Goal: Information Seeking & Learning: Learn about a topic

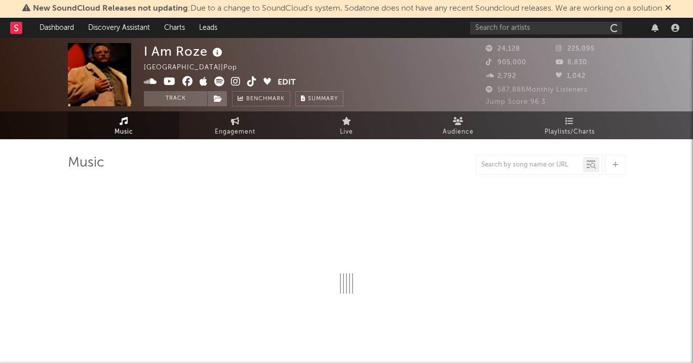
select select "6m"
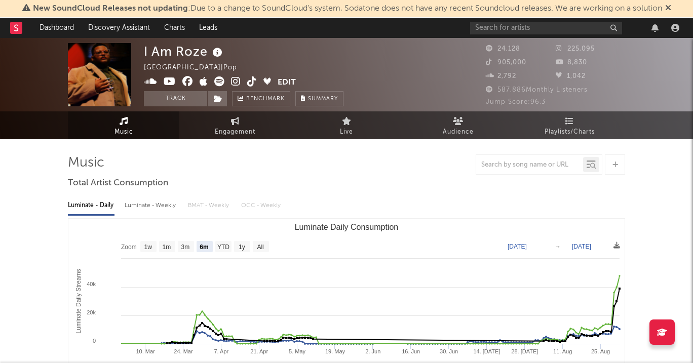
click at [234, 83] on icon at bounding box center [236, 82] width 10 height 10
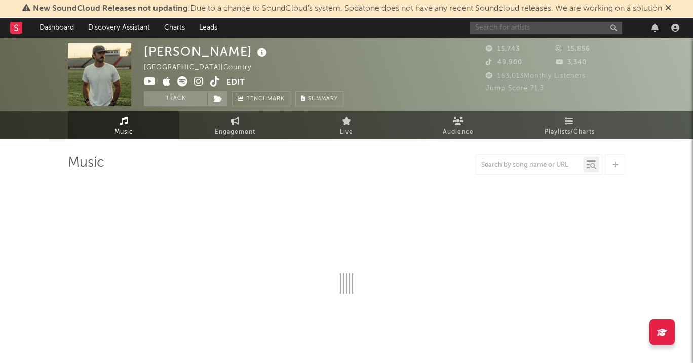
click at [507, 22] on input "text" at bounding box center [546, 28] width 152 height 13
type input "xan"
select select "6m"
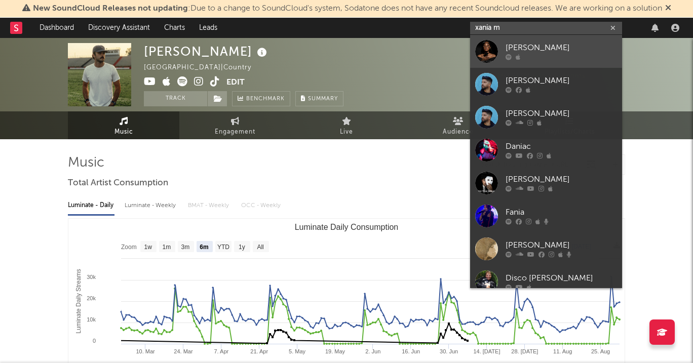
type input "xania m"
click at [555, 57] on div at bounding box center [561, 57] width 111 height 6
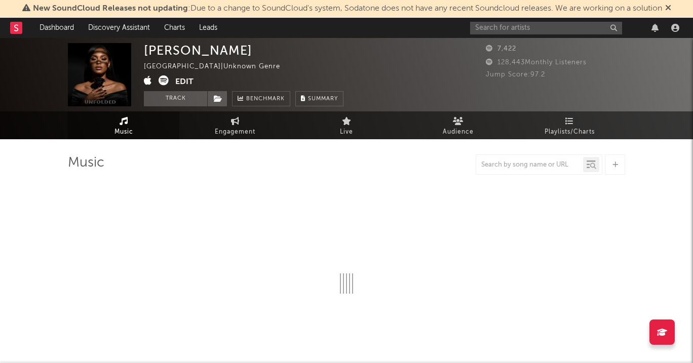
select select "1w"
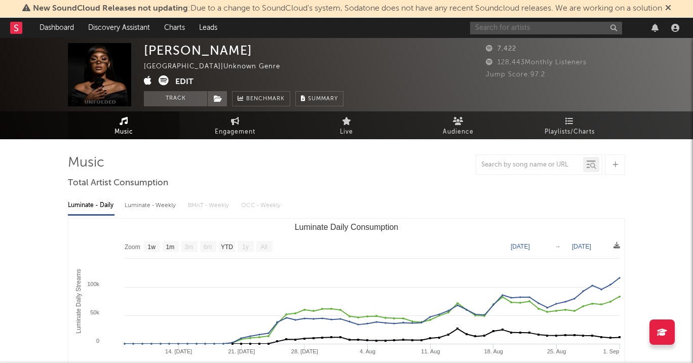
click at [562, 25] on input "text" at bounding box center [546, 28] width 152 height 13
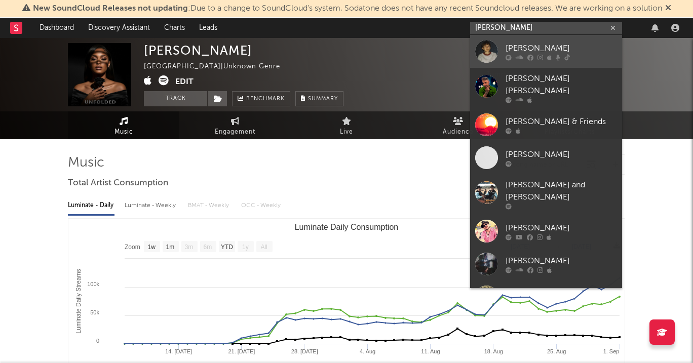
type input "hudson freeman"
click at [554, 47] on div "[PERSON_NAME]" at bounding box center [561, 48] width 111 height 12
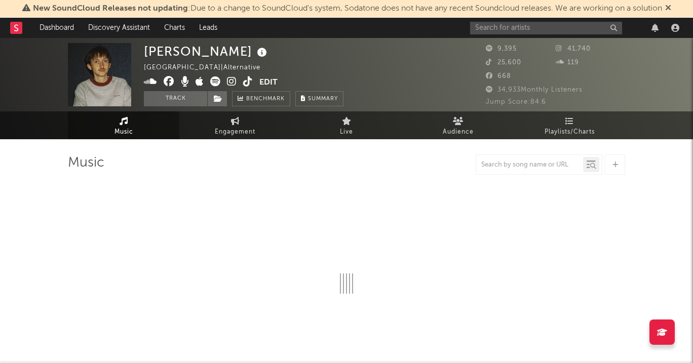
select select "6m"
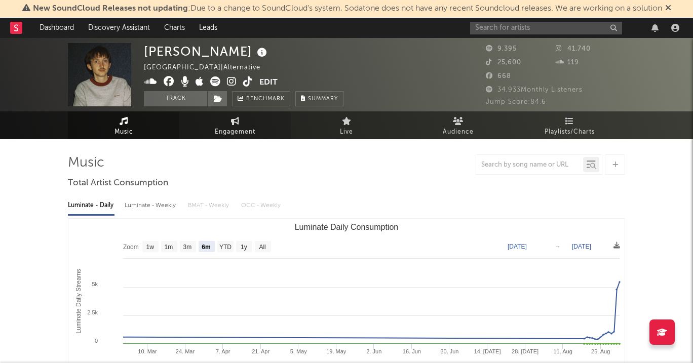
click at [232, 126] on span "Engagement" at bounding box center [235, 132] width 41 height 12
select select "1w"
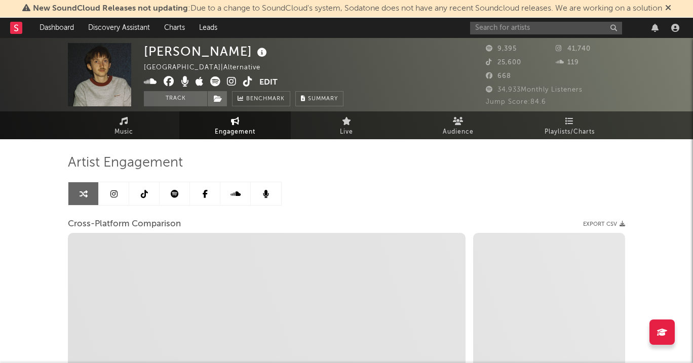
click at [112, 192] on icon at bounding box center [113, 194] width 7 height 8
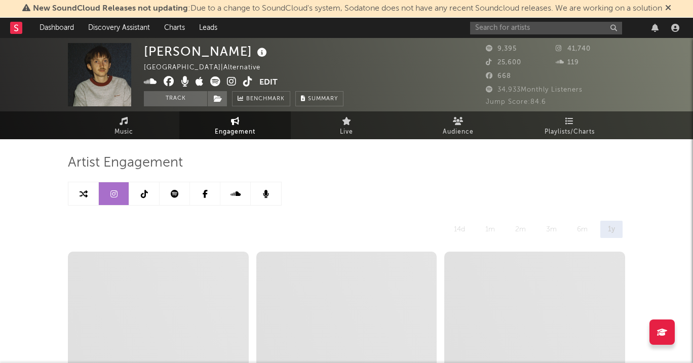
select select "6m"
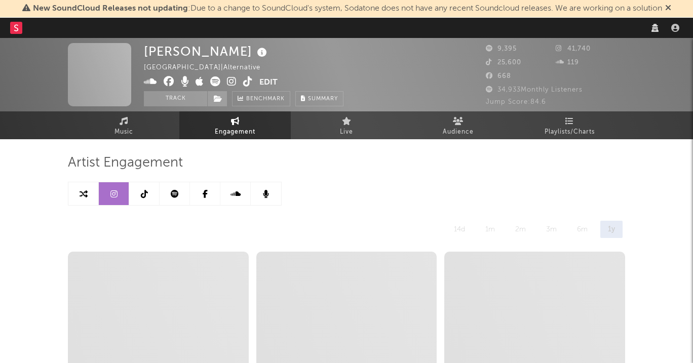
select select "6m"
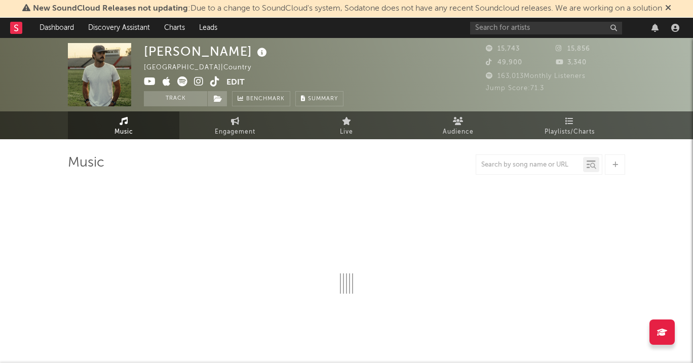
select select "6m"
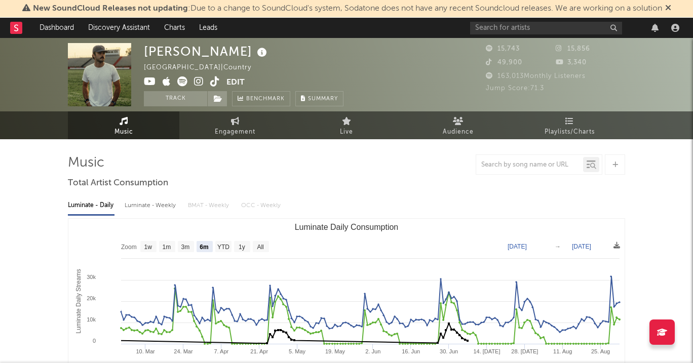
click at [564, 21] on div at bounding box center [576, 28] width 213 height 20
click at [564, 29] on input "text" at bounding box center [546, 28] width 152 height 13
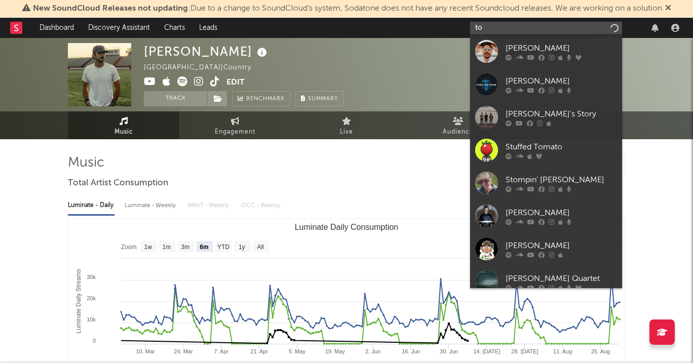
type input "t"
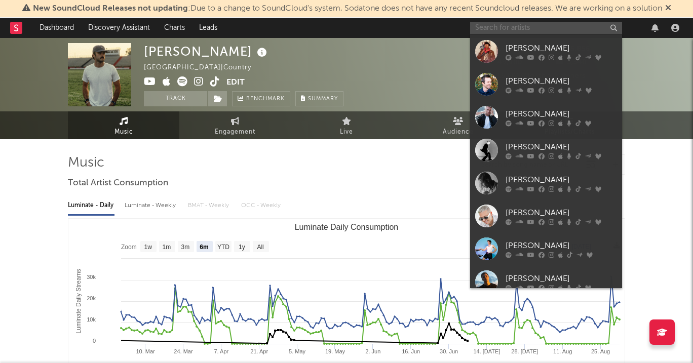
paste input "https://open.spotify.com/artist/425hLCmDHF11OEX57lU2YX?si=aUw7l8AEQNa3qT5aHFPUww"
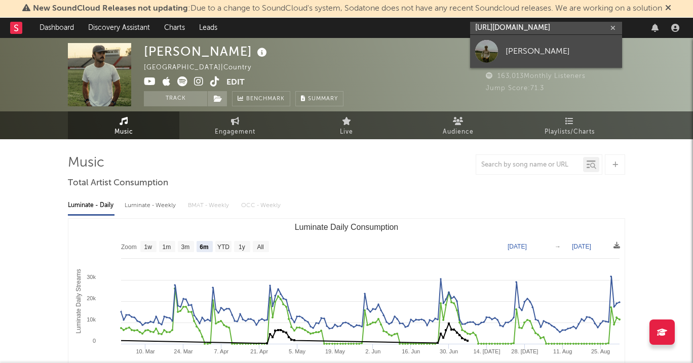
type input "https://open.spotify.com/artist/425hLCmDHF11OEX57lU2YX?si=aUw7l8AEQNa3qT5aHFPUww"
click at [528, 53] on div "[PERSON_NAME]" at bounding box center [561, 51] width 111 height 12
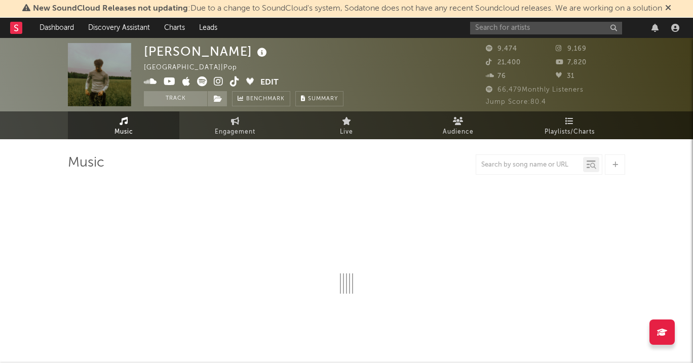
select select "6m"
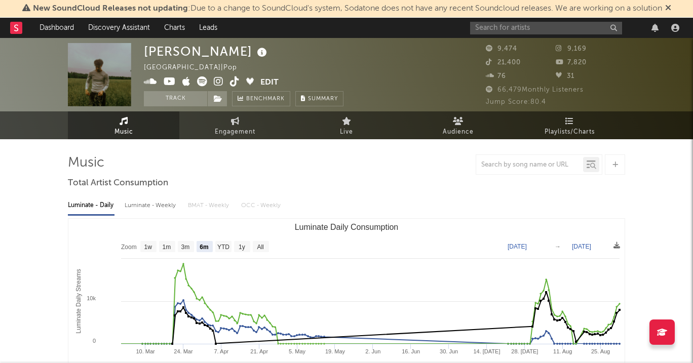
click at [221, 83] on icon at bounding box center [219, 82] width 10 height 10
click at [217, 85] on icon at bounding box center [219, 82] width 10 height 10
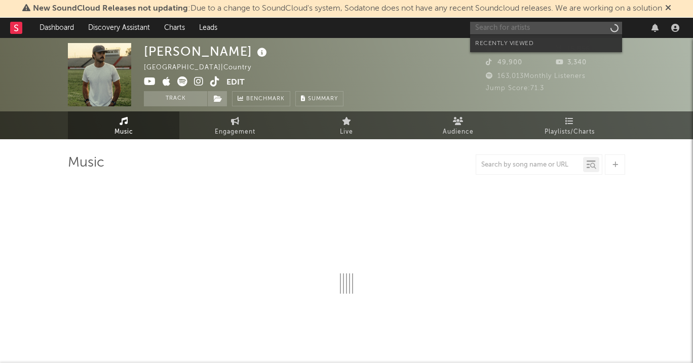
click at [533, 30] on input "text" at bounding box center [546, 28] width 152 height 13
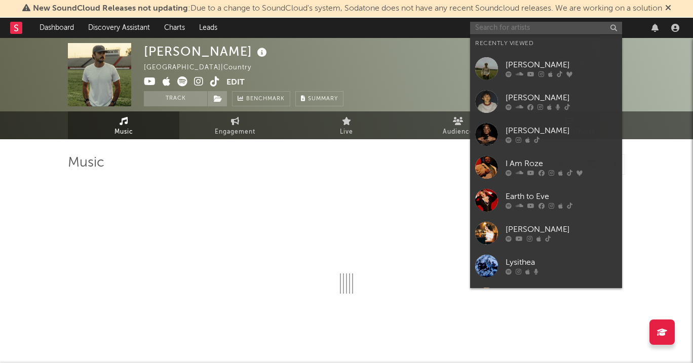
type input "f"
select select "6m"
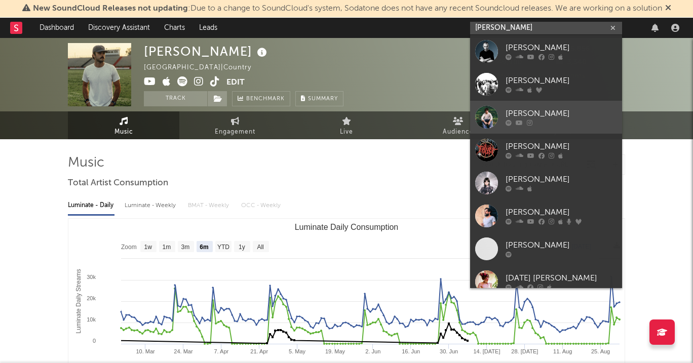
type input "[PERSON_NAME]"
click at [525, 106] on link "[PERSON_NAME]" at bounding box center [546, 117] width 152 height 33
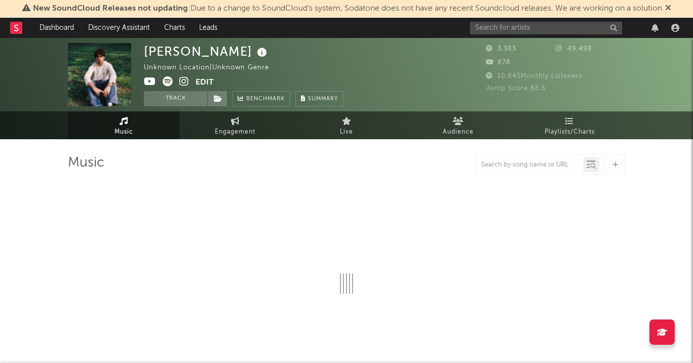
select select "1w"
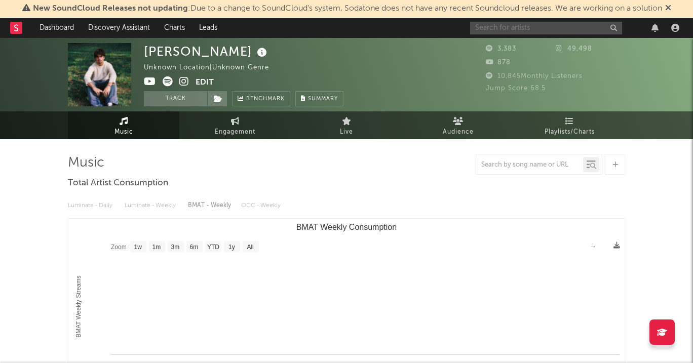
click at [539, 27] on input "text" at bounding box center [546, 28] width 152 height 13
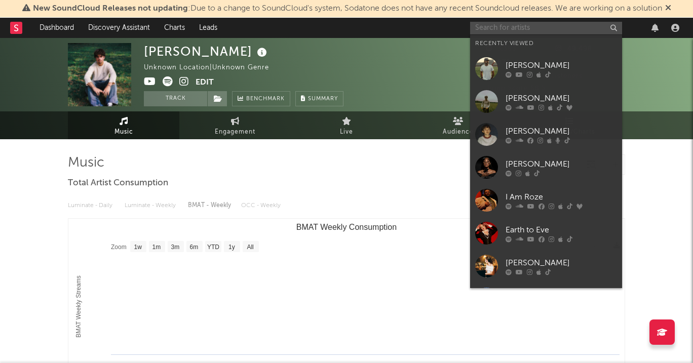
paste input "[URL][DOMAIN_NAME]"
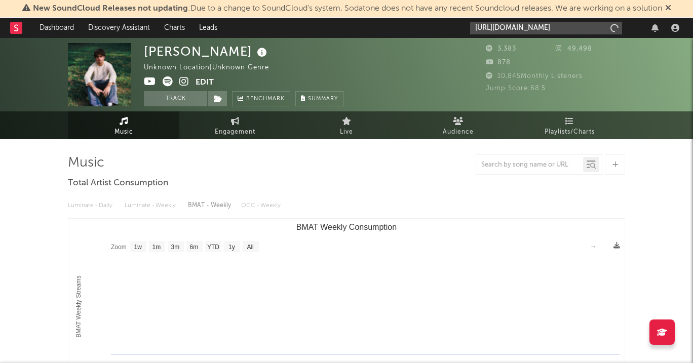
scroll to position [0, 151]
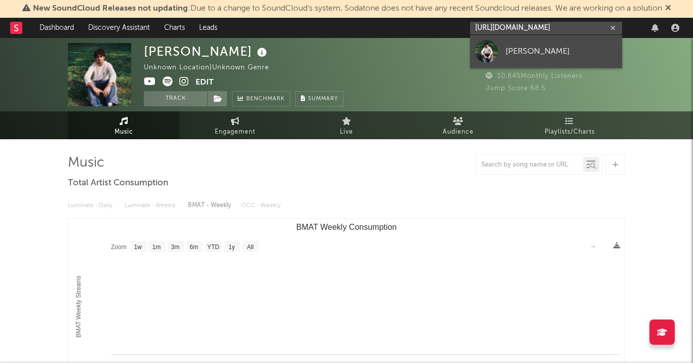
type input "[URL][DOMAIN_NAME]"
click at [536, 46] on div "[PERSON_NAME]" at bounding box center [561, 51] width 111 height 12
